Goal: Task Accomplishment & Management: Manage account settings

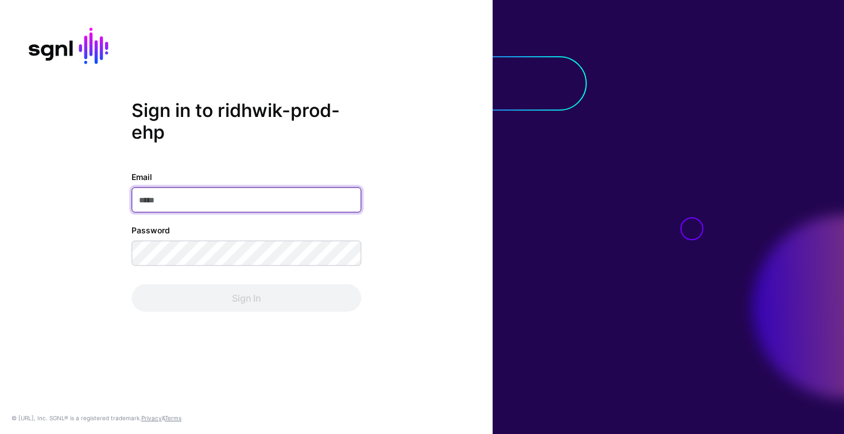
paste input "**********"
type input "**********"
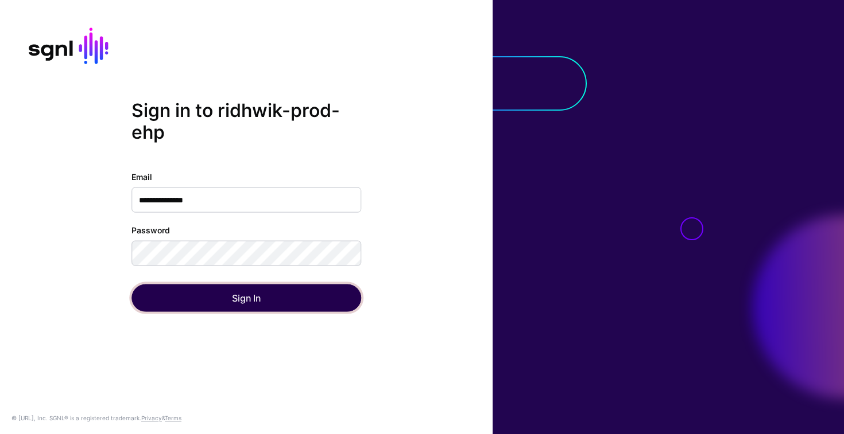
click at [150, 304] on button "Sign In" at bounding box center [246, 299] width 230 height 28
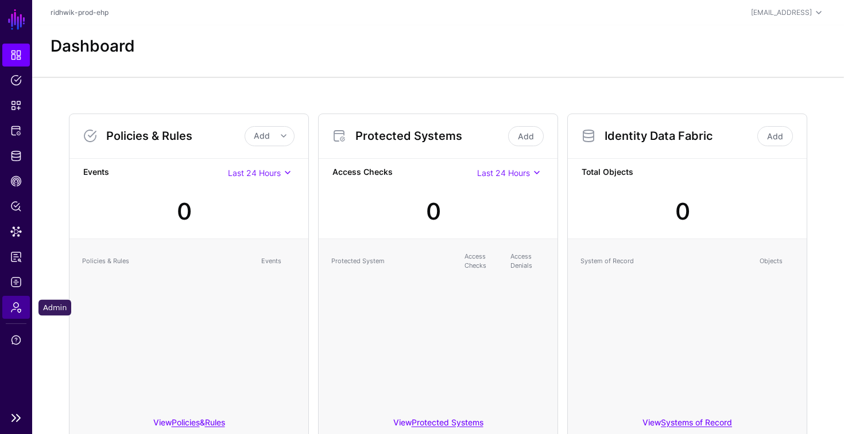
click at [23, 309] on link "Admin" at bounding box center [16, 307] width 28 height 23
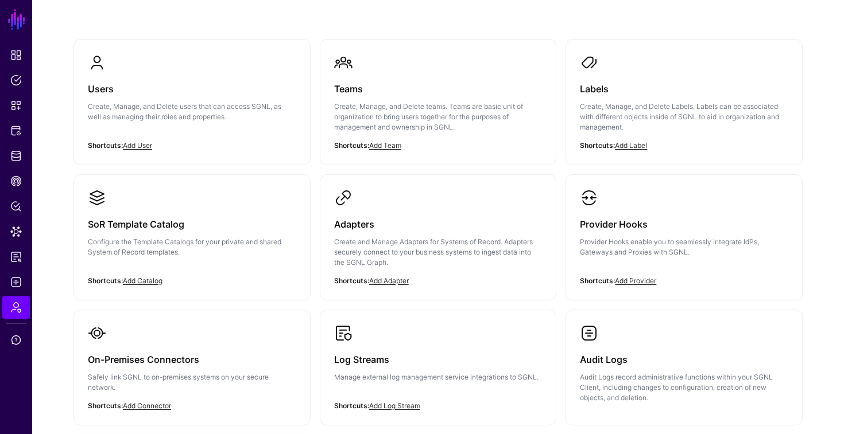
scroll to position [64, 0]
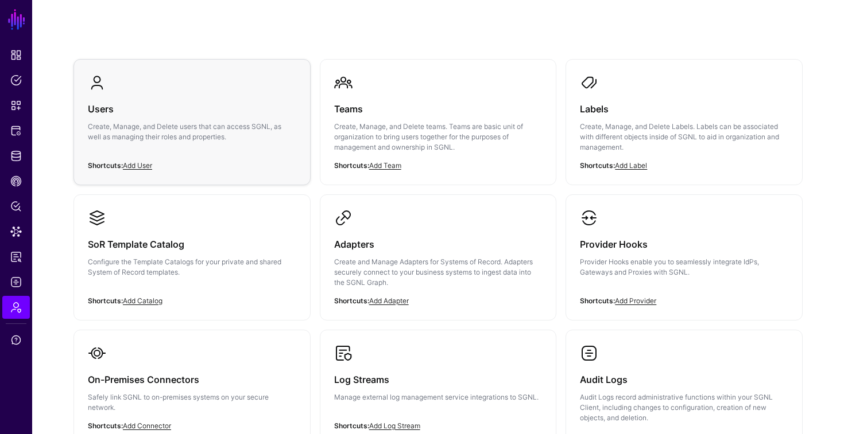
click at [255, 146] on div "Users Create, Manage, and Delete users that can access SGNL, as well as managin…" at bounding box center [192, 126] width 208 height 69
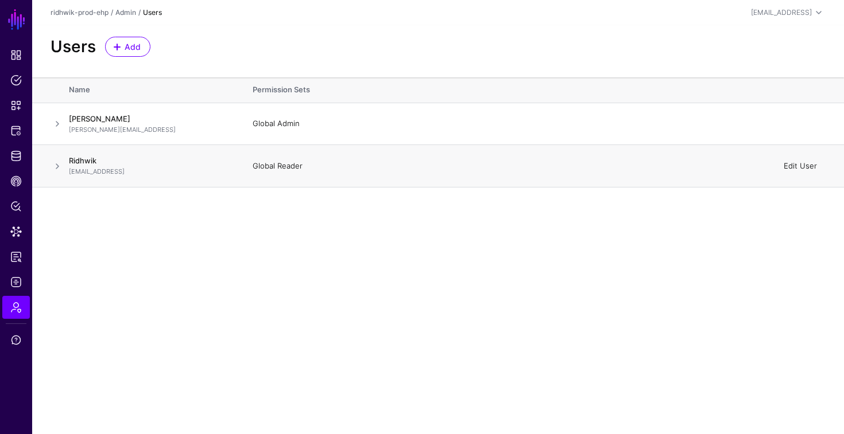
click at [800, 168] on link "Edit User" at bounding box center [799, 165] width 33 height 9
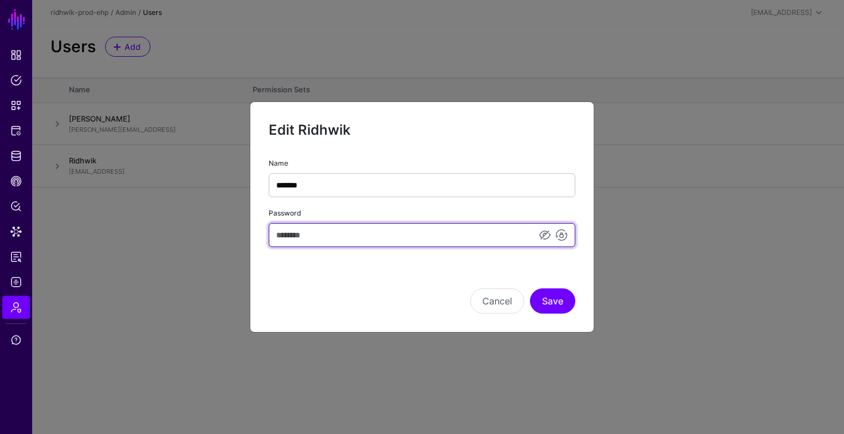
click at [471, 236] on input "Password" at bounding box center [422, 235] width 306 height 24
type input "**********"
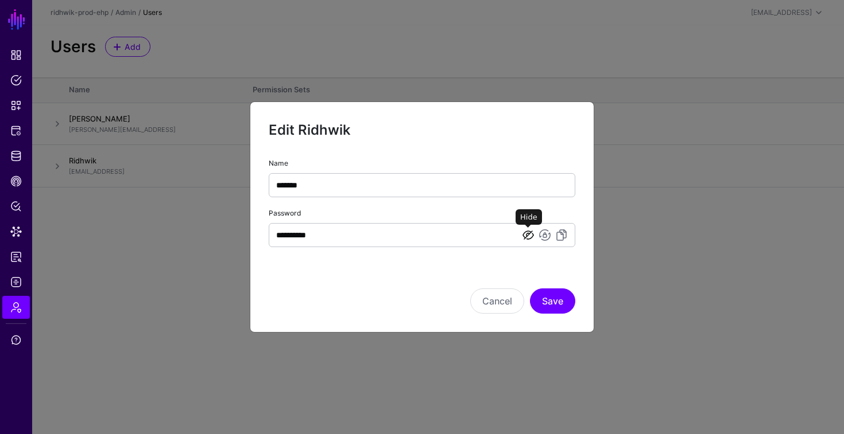
click at [527, 235] on link at bounding box center [528, 235] width 14 height 14
click at [556, 293] on button "Save" at bounding box center [552, 301] width 45 height 25
click at [497, 308] on button "Cancel" at bounding box center [497, 301] width 54 height 25
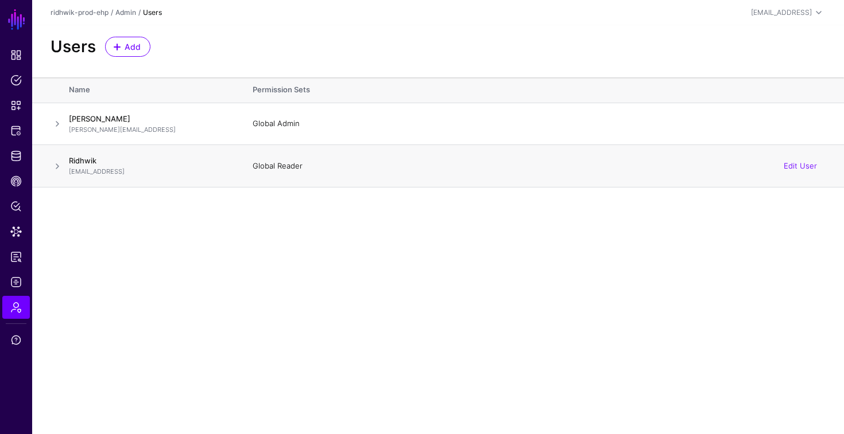
click at [58, 168] on span at bounding box center [58, 167] width 14 height 14
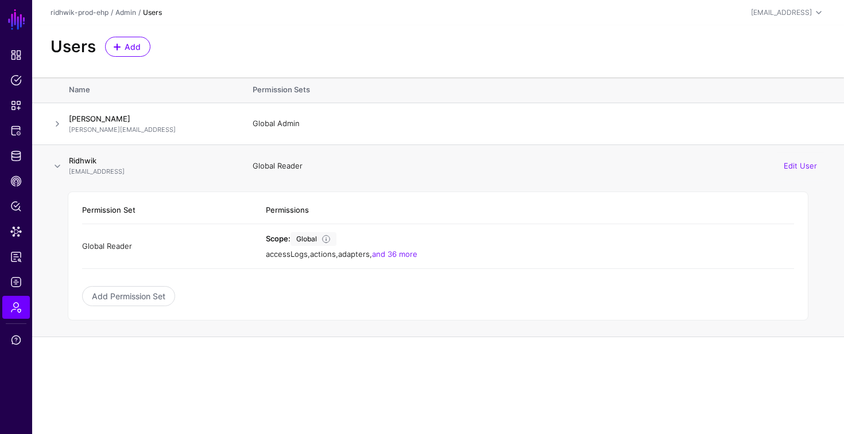
click at [59, 168] on span at bounding box center [58, 167] width 14 height 14
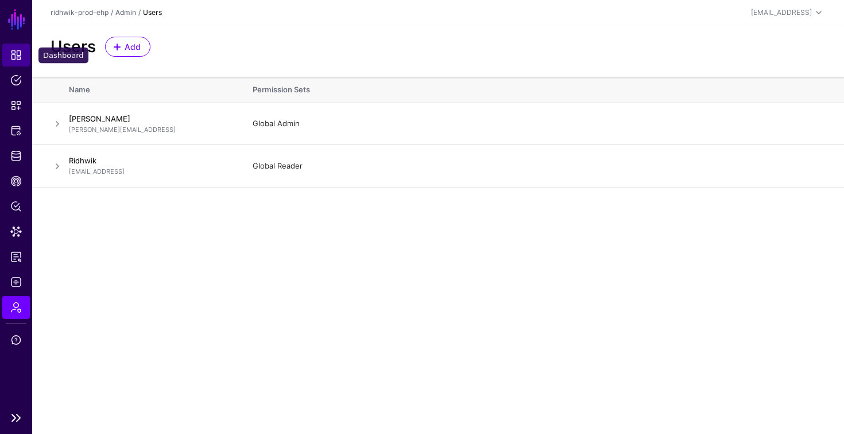
click at [20, 55] on span "Dashboard" at bounding box center [15, 54] width 11 height 11
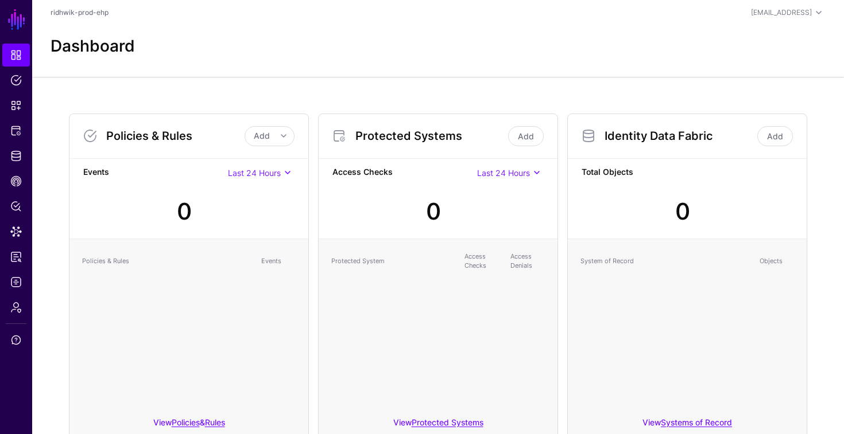
click at [251, 46] on div "Dashboard" at bounding box center [438, 47] width 784 height 20
click at [18, 313] on link "Admin" at bounding box center [16, 307] width 28 height 23
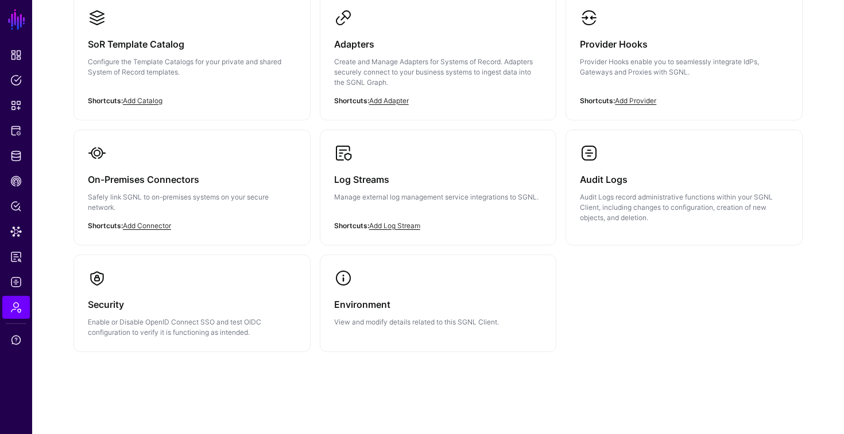
scroll to position [267, 0]
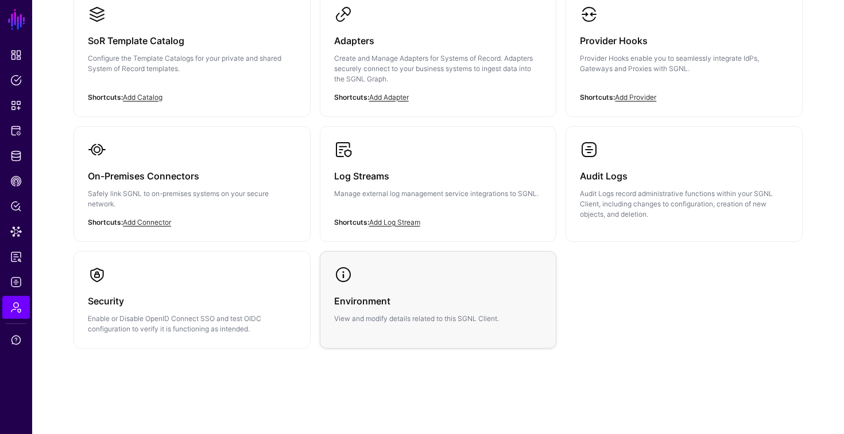
click at [457, 331] on link "Environment View and modify details related to this SGNL Client." at bounding box center [438, 295] width 236 height 86
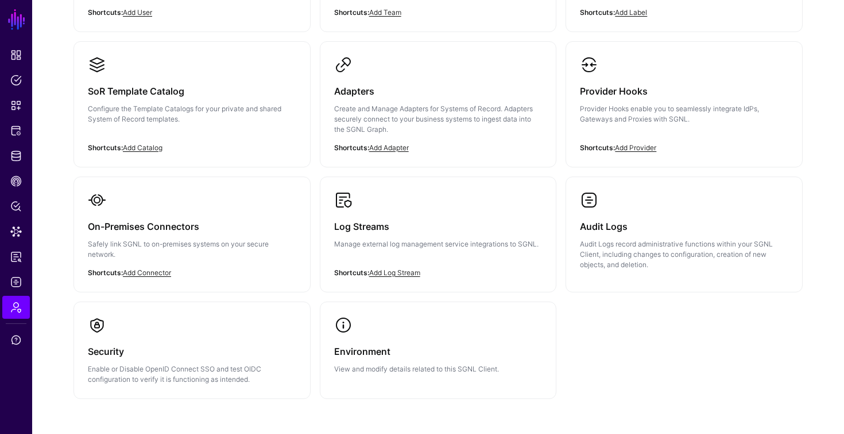
scroll to position [184, 0]
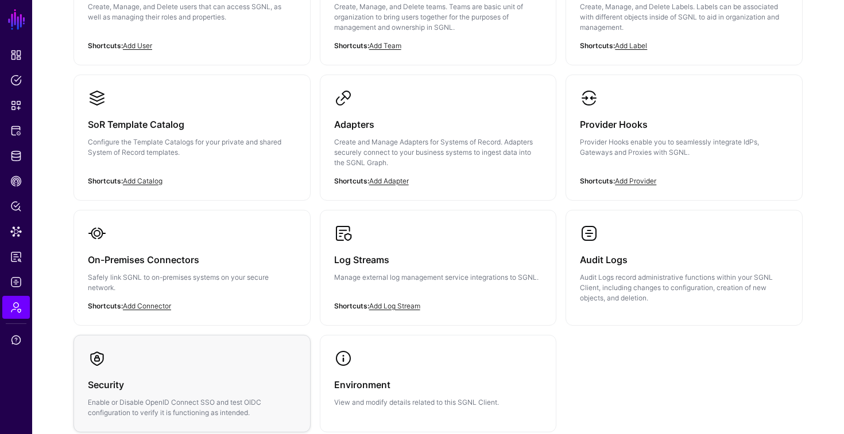
click at [231, 364] on link "Security Enable or Disable OpenID Connect SSO and test OIDC configuration to ve…" at bounding box center [192, 384] width 236 height 96
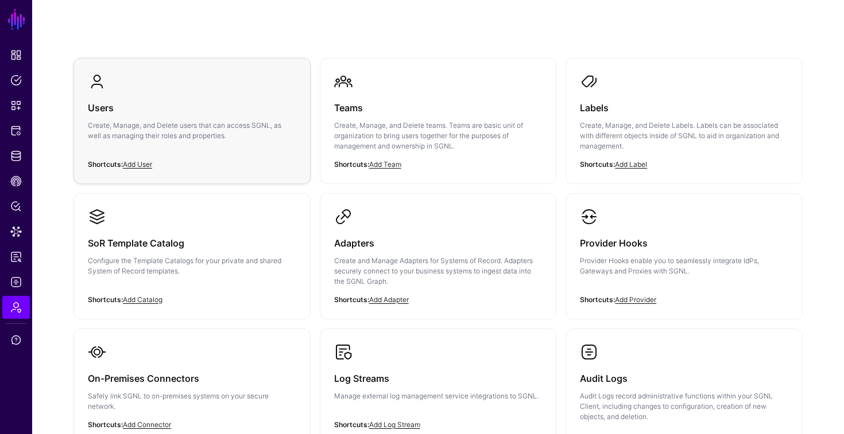
click at [249, 142] on div "Users Create, Manage, and Delete users that can access SGNL, as well as managin…" at bounding box center [192, 125] width 208 height 69
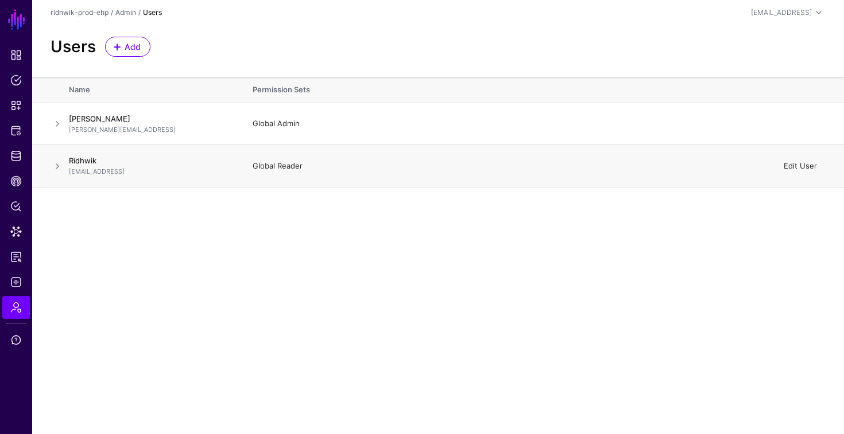
click at [791, 167] on link "Edit User" at bounding box center [799, 165] width 33 height 9
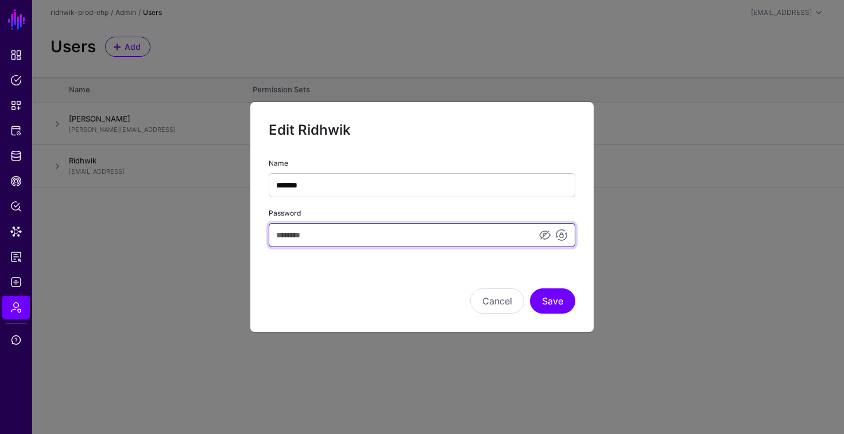
click at [328, 238] on input "Password" at bounding box center [422, 235] width 306 height 24
type input "**********"
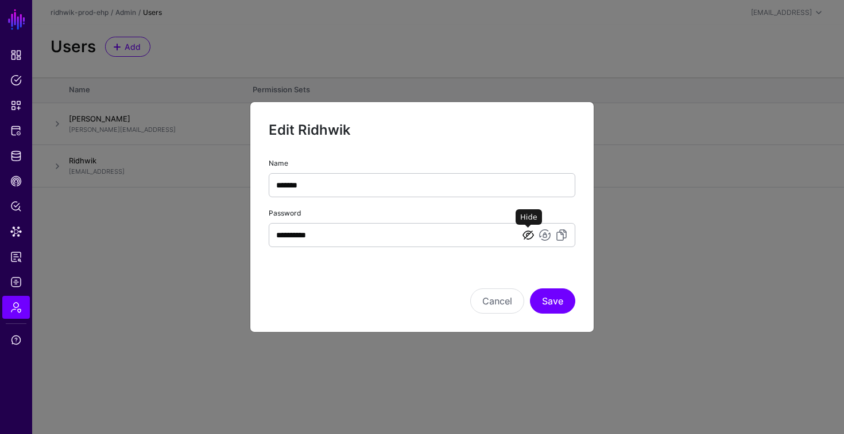
click at [524, 238] on link at bounding box center [528, 235] width 14 height 14
click at [555, 301] on button "Save" at bounding box center [552, 301] width 45 height 25
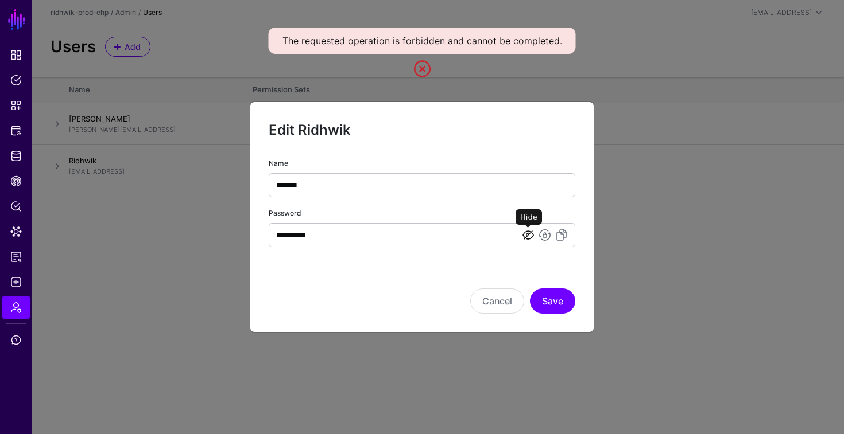
click at [531, 238] on link at bounding box center [528, 235] width 14 height 14
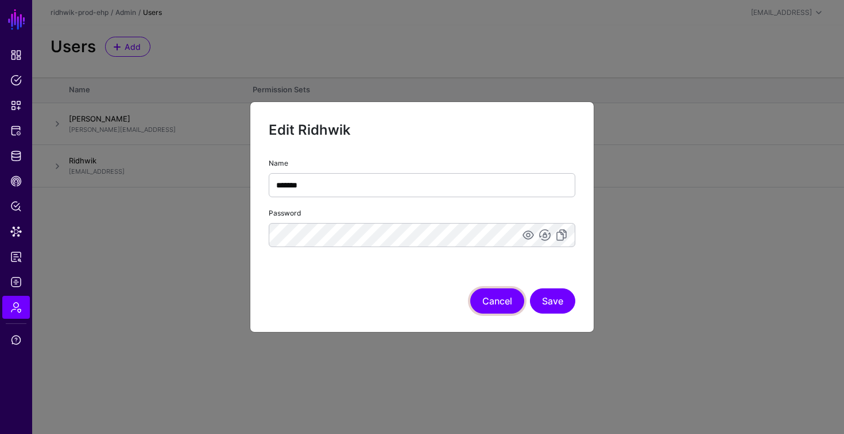
click at [499, 310] on button "Cancel" at bounding box center [497, 301] width 54 height 25
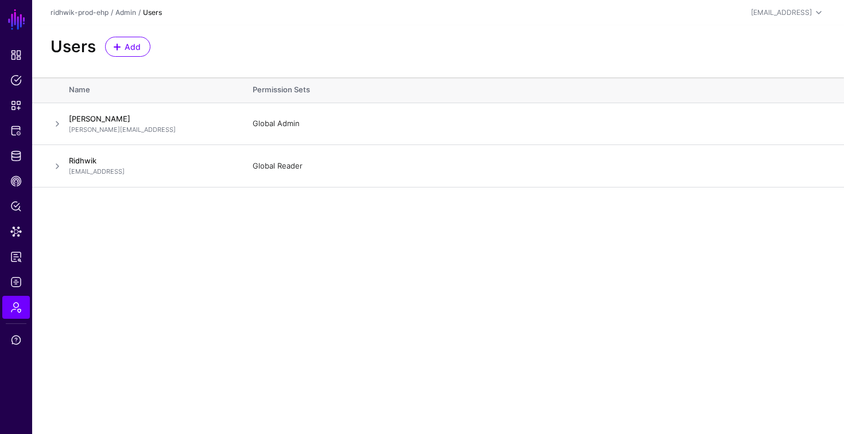
click at [410, 297] on main "SGNL Dashboard Policies Snippets Protected Systems Identity Data Fabric CAEP Hu…" at bounding box center [422, 217] width 844 height 434
click at [17, 312] on span "Admin" at bounding box center [15, 307] width 11 height 11
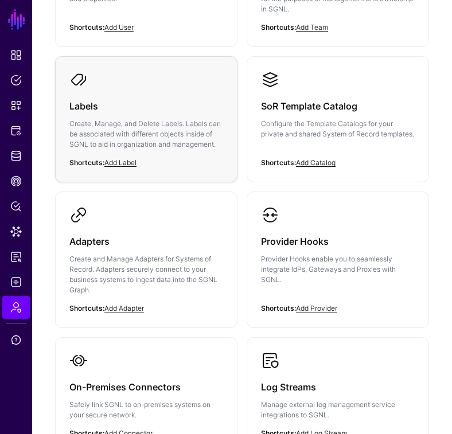
scroll to position [189, 0]
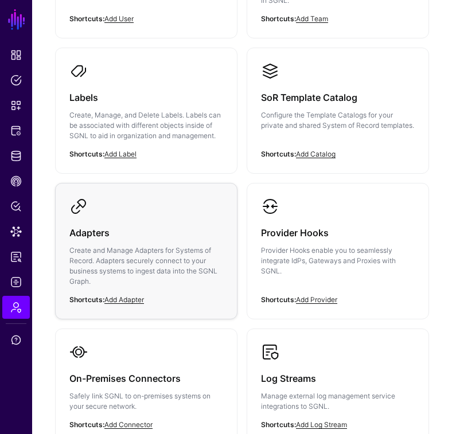
click at [185, 251] on p "Create and Manage Adapters for Systems of Record. Adapters securely connect to …" at bounding box center [146, 266] width 154 height 41
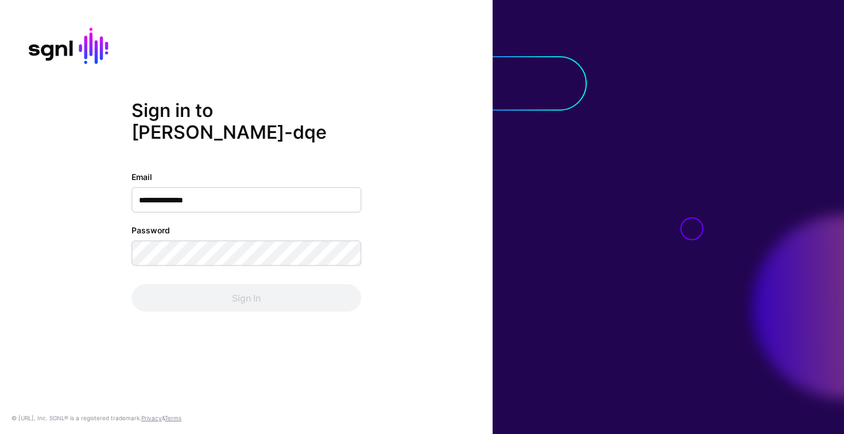
type input "**********"
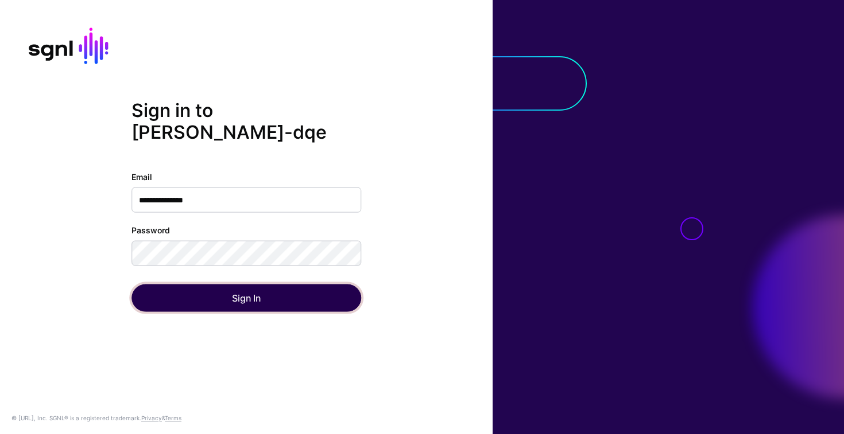
click at [167, 289] on button "Sign In" at bounding box center [246, 299] width 230 height 28
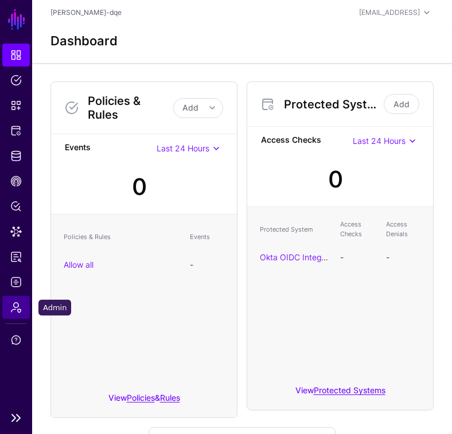
click at [13, 312] on span "Admin" at bounding box center [15, 307] width 11 height 11
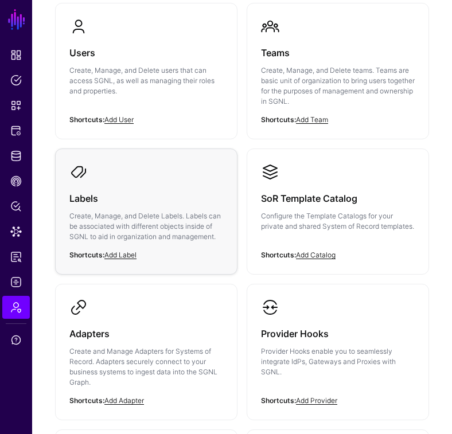
scroll to position [90, 0]
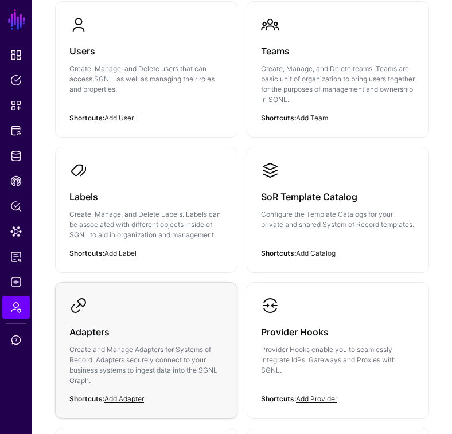
click at [163, 315] on div "Adapters Create and Manage Adapters for Systems of Record. Adapters securely co…" at bounding box center [146, 360] width 154 height 90
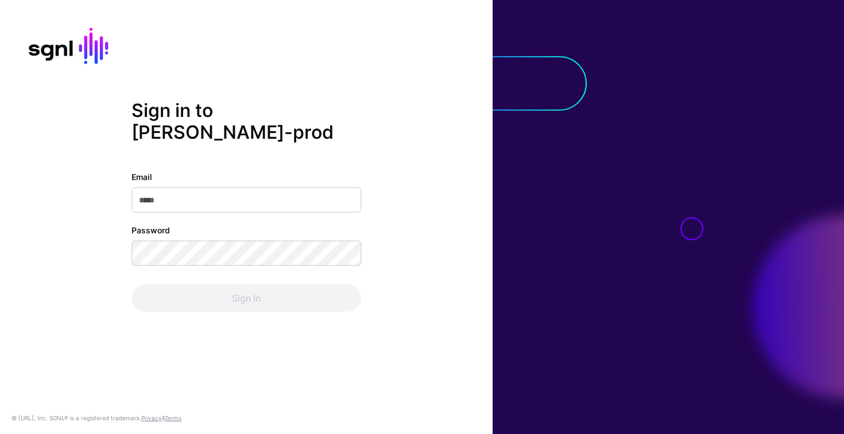
click at [444, 185] on div "Sign in to richard-kiw-prod Email Password Sign In" at bounding box center [246, 217] width 492 height 236
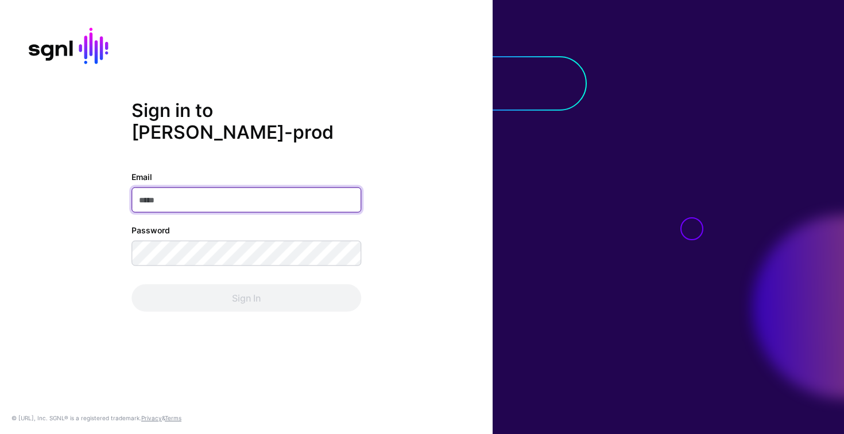
click at [273, 205] on input "Email" at bounding box center [246, 200] width 230 height 25
type input "**********"
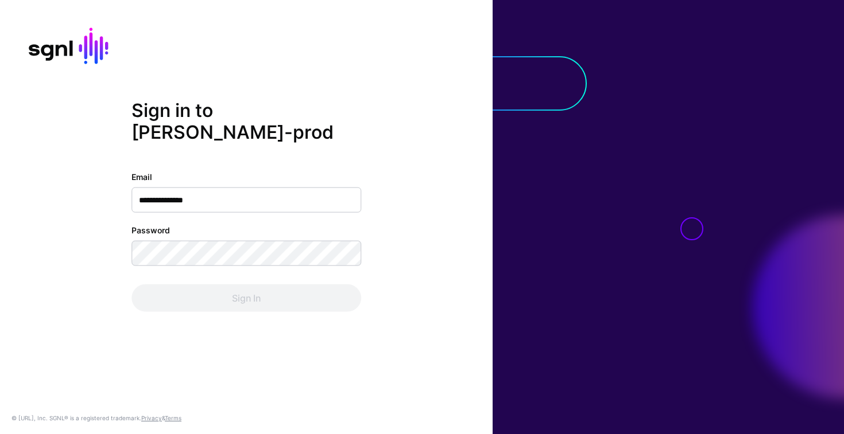
click at [437, 183] on div "**********" at bounding box center [246, 217] width 492 height 236
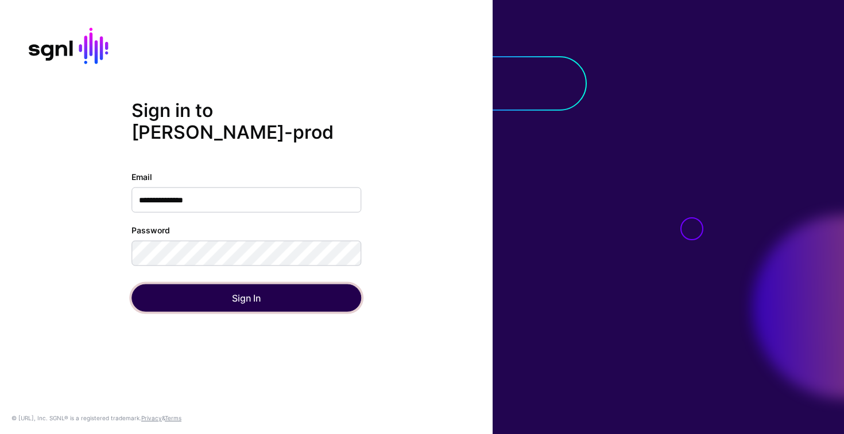
click at [151, 307] on button "Sign In" at bounding box center [246, 299] width 230 height 28
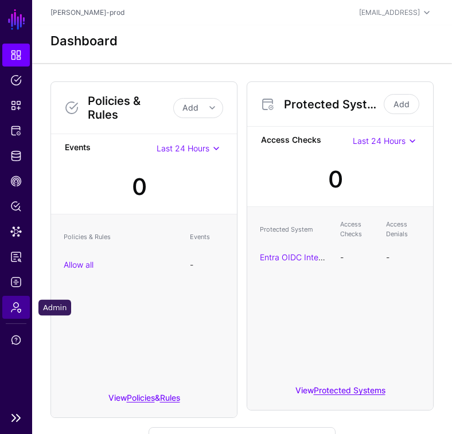
click at [15, 305] on span "Admin" at bounding box center [15, 307] width 11 height 11
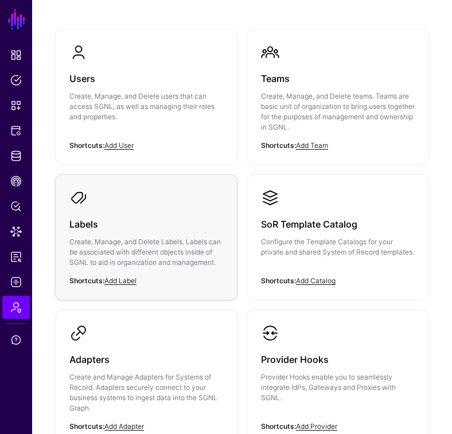
scroll to position [72, 0]
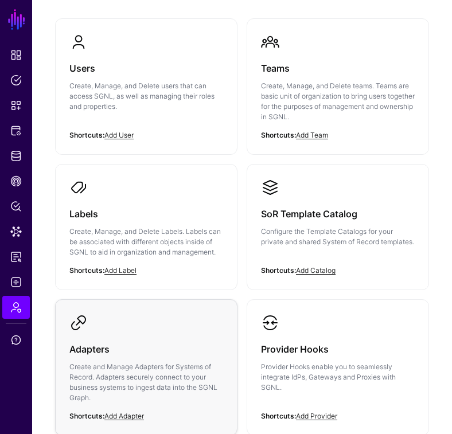
click at [137, 323] on link "Adapters Create and Manage Adapters for Systems of Record. Adapters securely co…" at bounding box center [146, 367] width 181 height 135
